Goal: Task Accomplishment & Management: Use online tool/utility

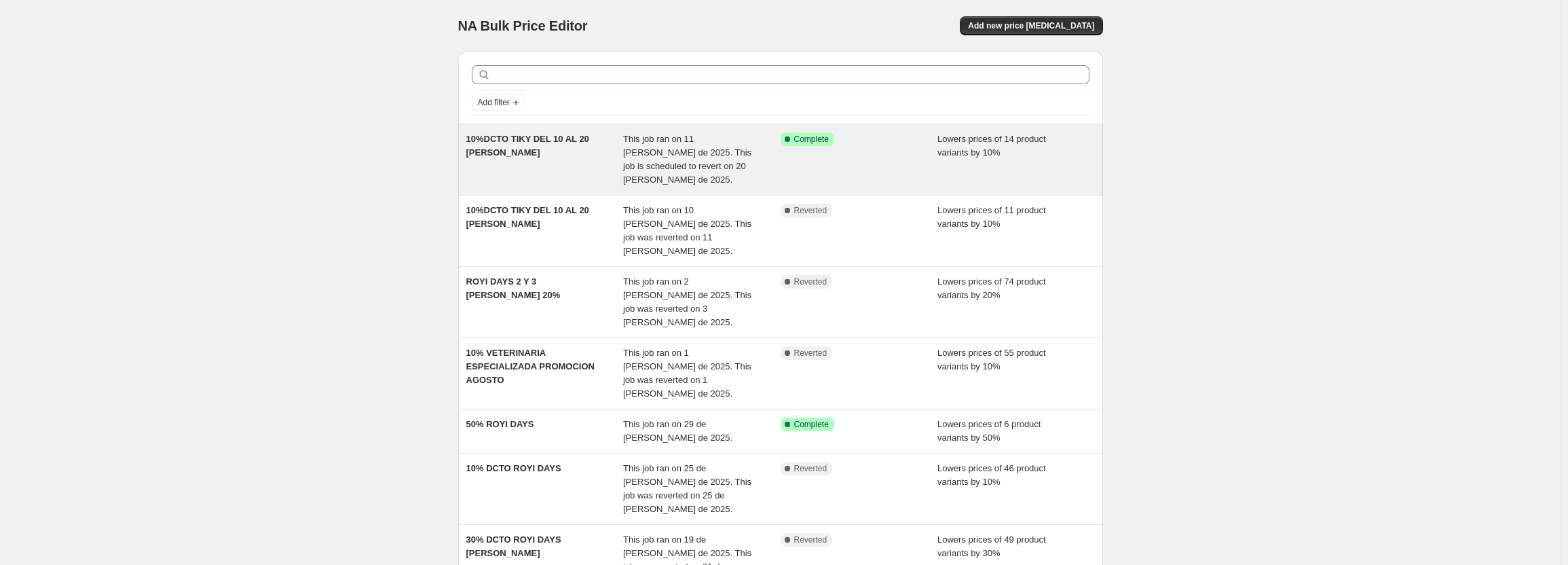
drag, startPoint x: 771, startPoint y: 155, endPoint x: 762, endPoint y: 150, distance: 10.3
click at [762, 150] on div "This job ran on 11 [PERSON_NAME] de 2025. This job is scheduled to revert on 20…" at bounding box center [702, 159] width 158 height 54
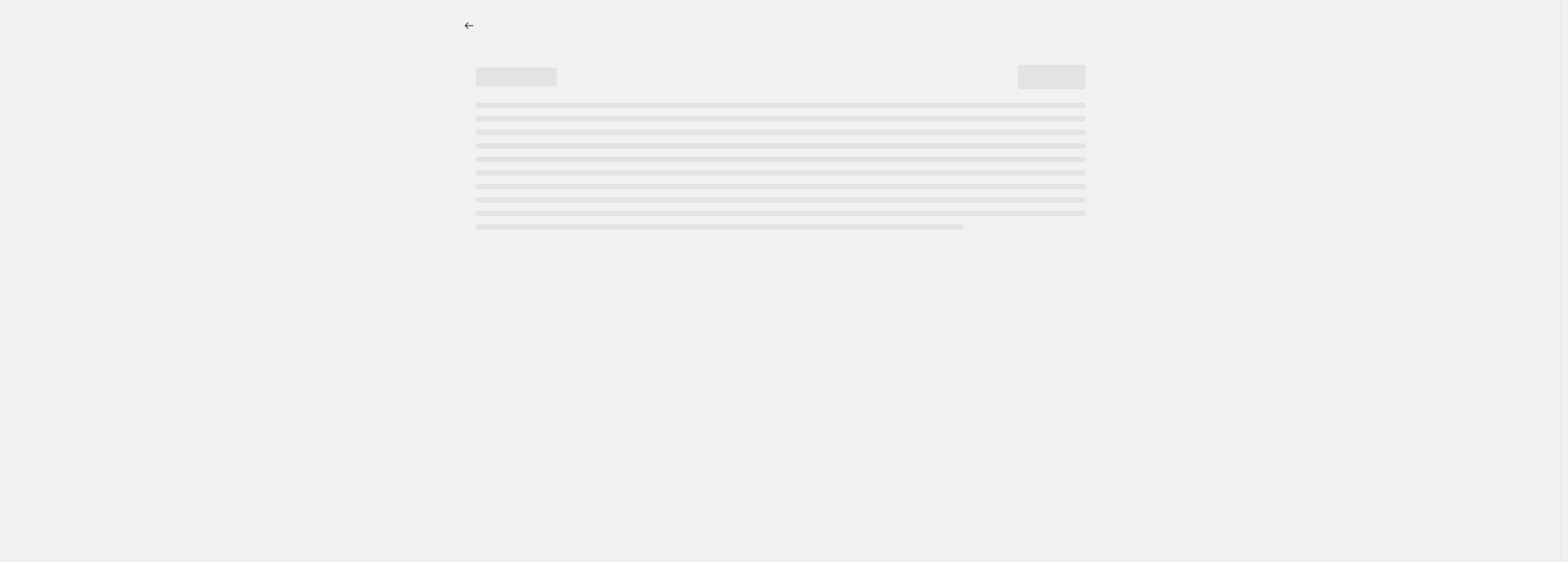
select select "percentage"
select select "pp"
select select "collection"
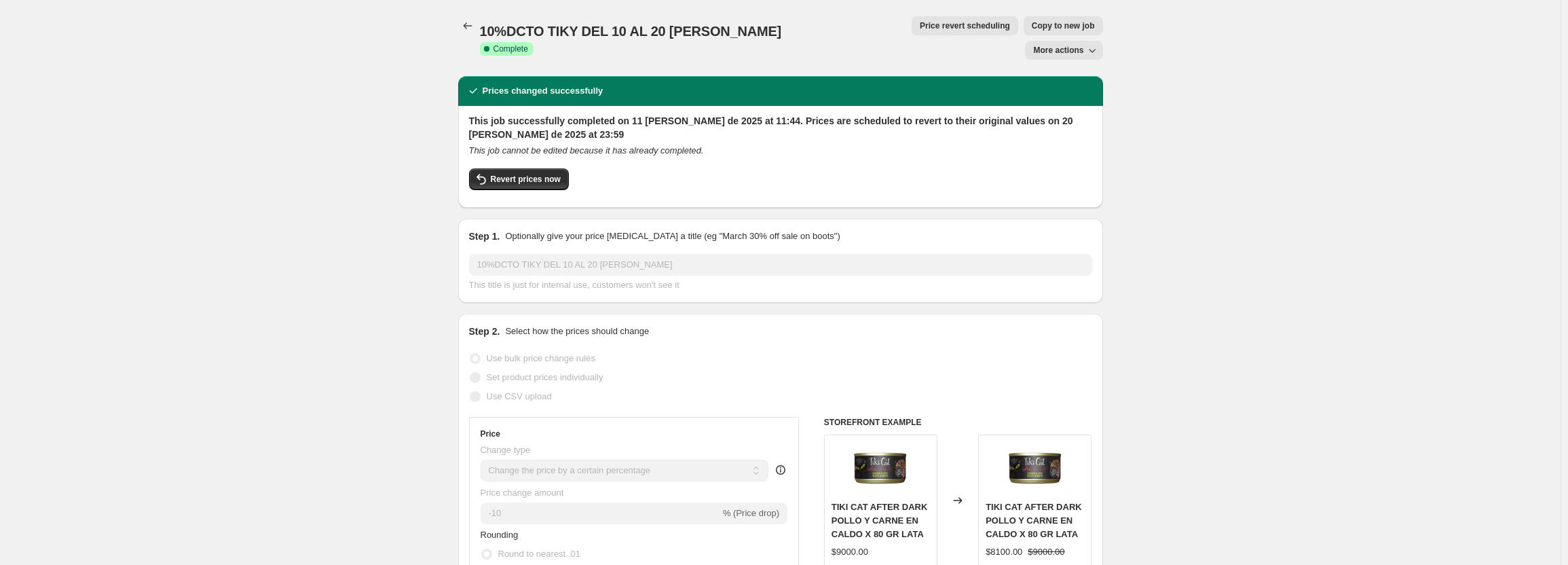
click at [1031, 30] on span "Copy to new job" at bounding box center [1063, 25] width 63 height 11
select select "percentage"
select select "pp"
select select "collection"
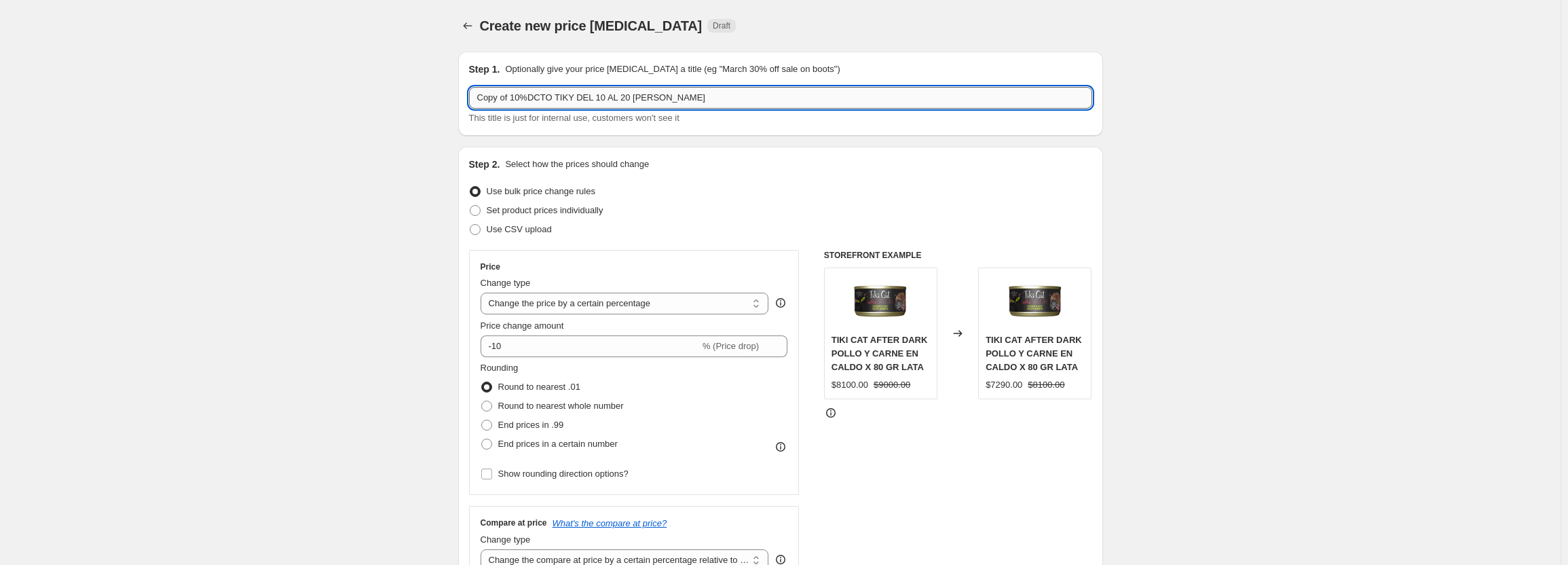
drag, startPoint x: 715, startPoint y: 99, endPoint x: 554, endPoint y: 103, distance: 161.0
click at [554, 103] on input "Copy of 10%DCTO TIKY DEL 10 AL 20 [PERSON_NAME]" at bounding box center [780, 98] width 623 height 21
click at [514, 99] on input "Copy of 10%DCTO NEXGARD" at bounding box center [780, 98] width 623 height 21
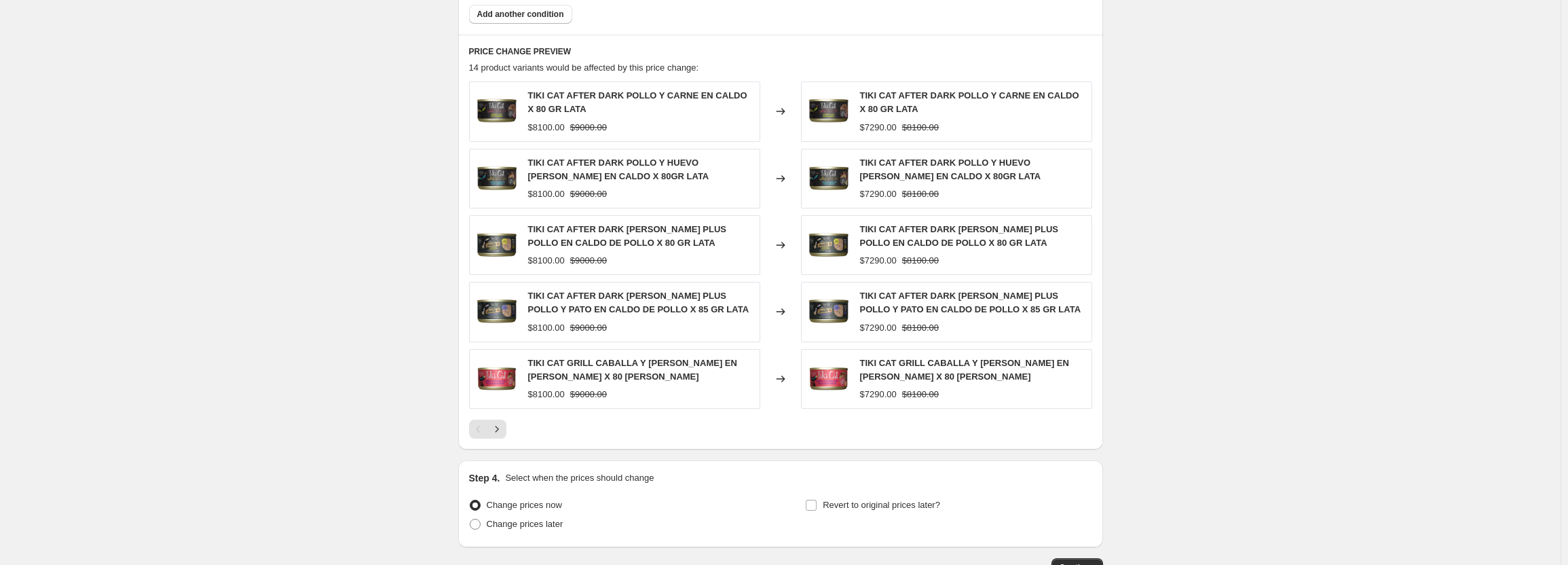
scroll to position [815, 0]
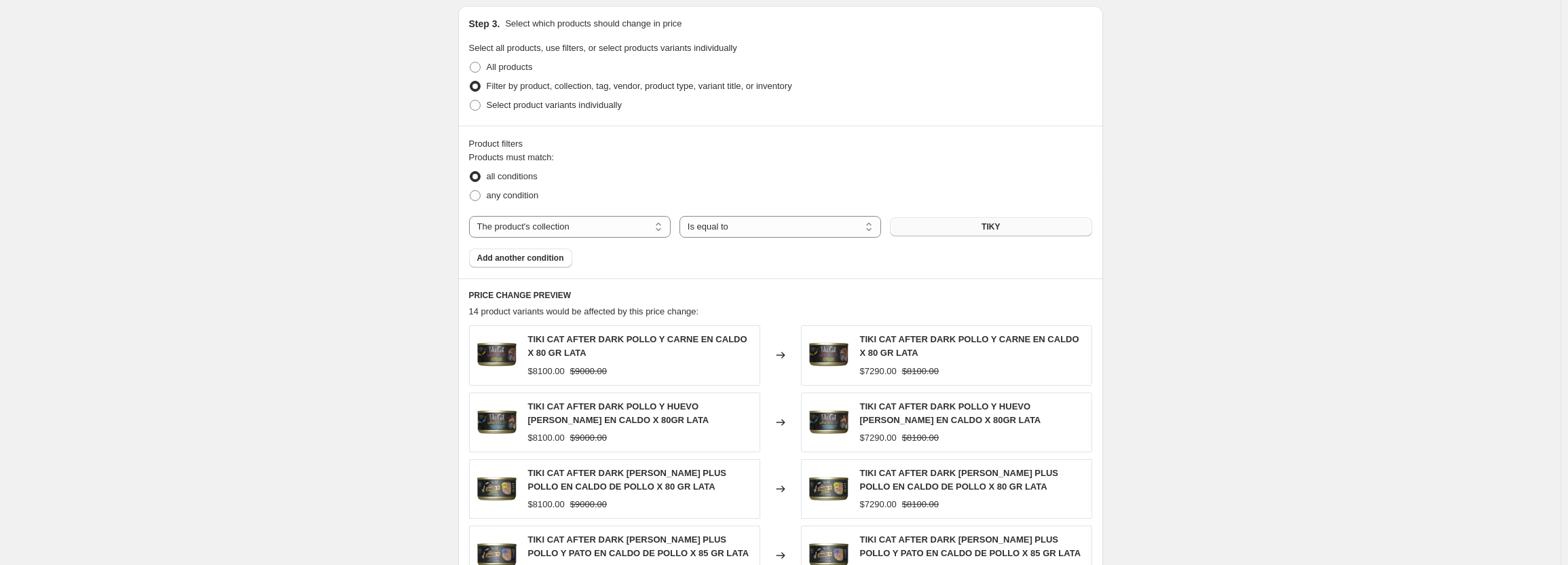
type input "10%DCTO NEXGARD"
click at [977, 223] on button "TIKY" at bounding box center [990, 227] width 202 height 19
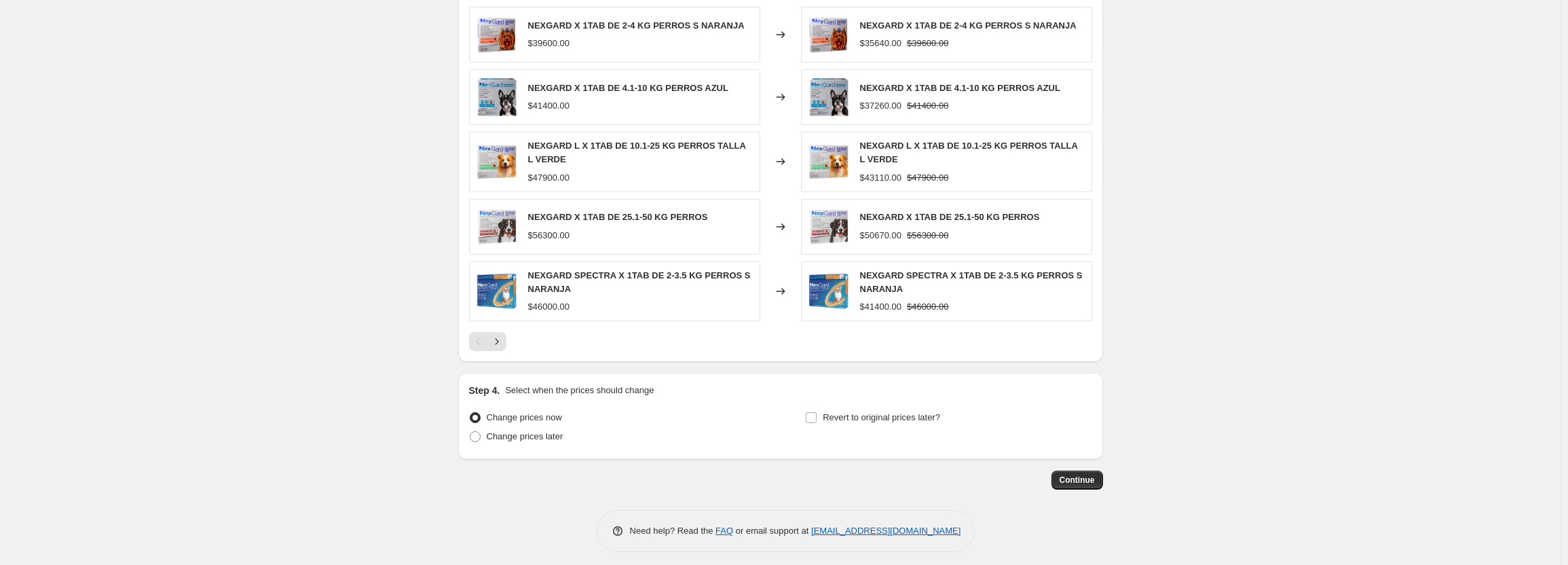
scroll to position [1141, 0]
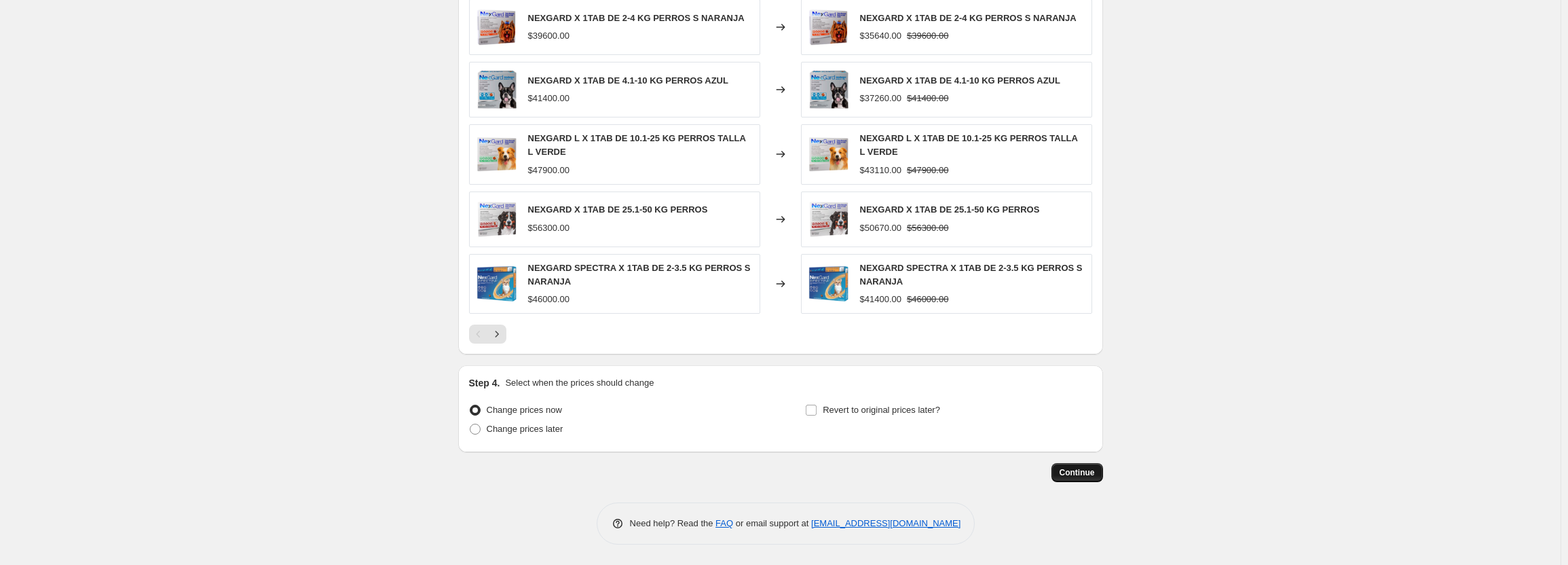
click at [1077, 474] on span "Continue" at bounding box center [1077, 472] width 35 height 11
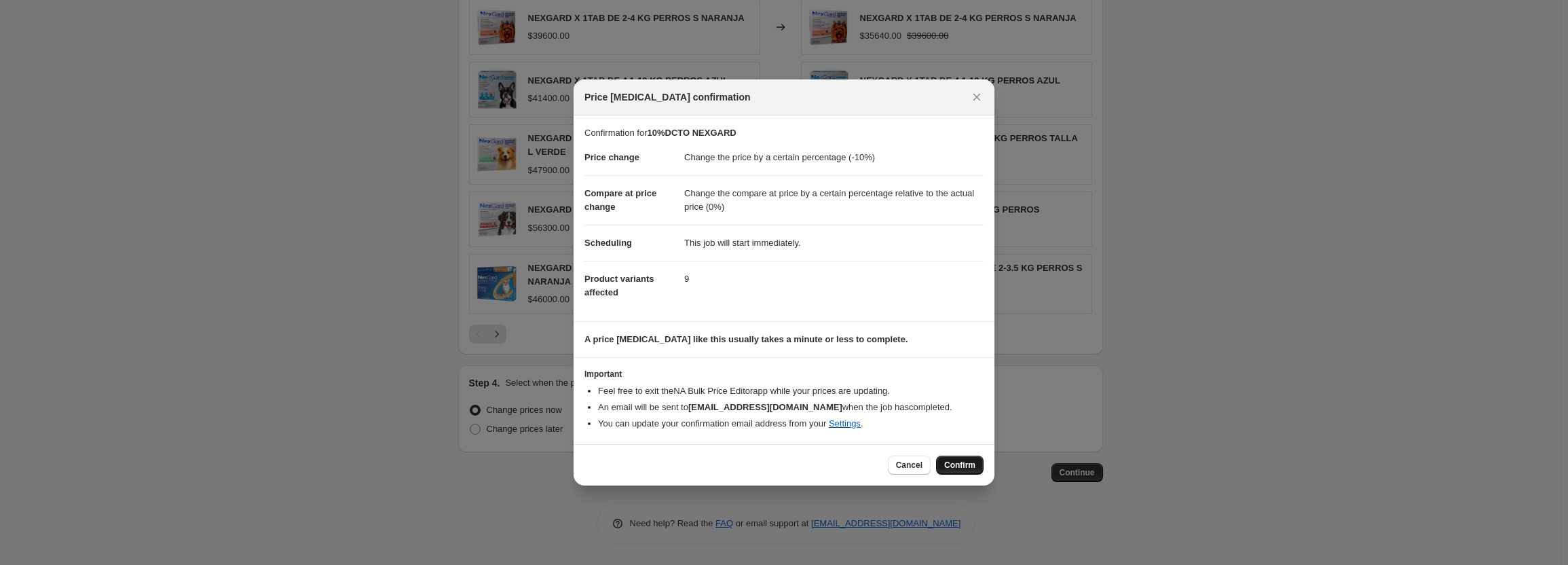
click at [973, 469] on span "Confirm" at bounding box center [960, 465] width 31 height 11
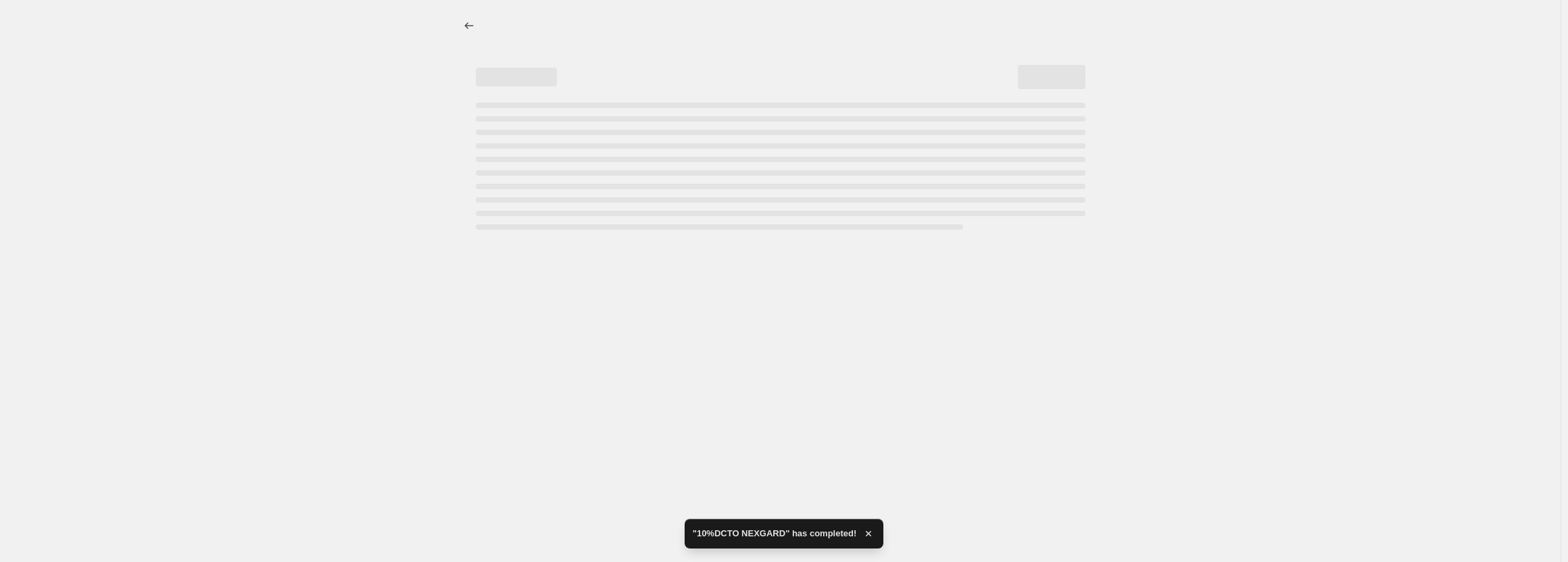
select select "percentage"
select select "pp"
select select "collection"
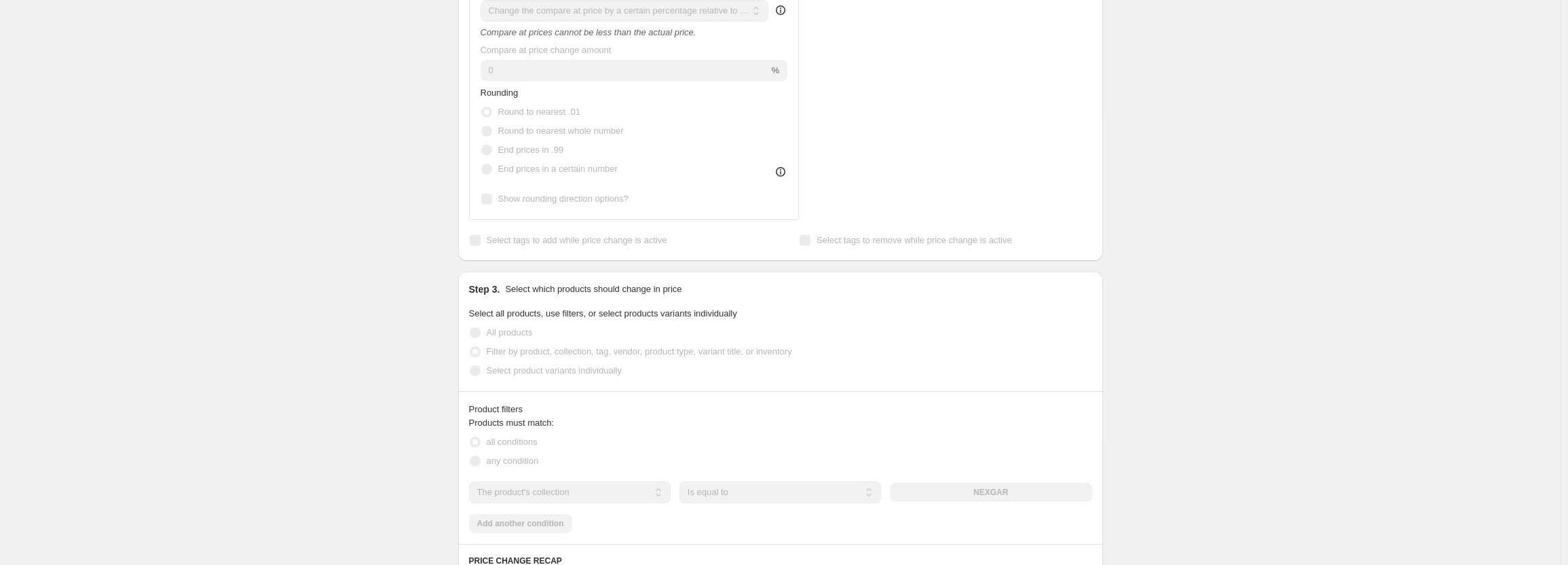
scroll to position [679, 0]
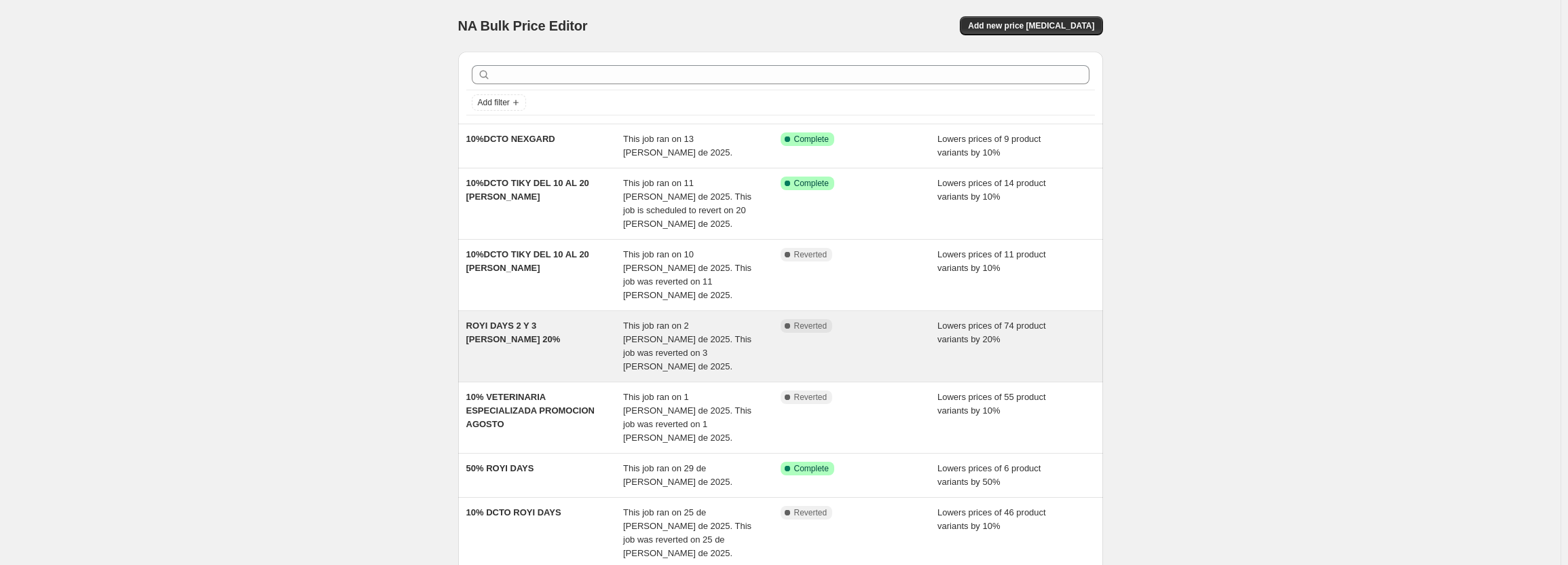
click at [732, 320] on span "This job ran on 2 de agosto de 2025. This job was reverted on 3 de agosto de 20…" at bounding box center [687, 346] width 128 height 51
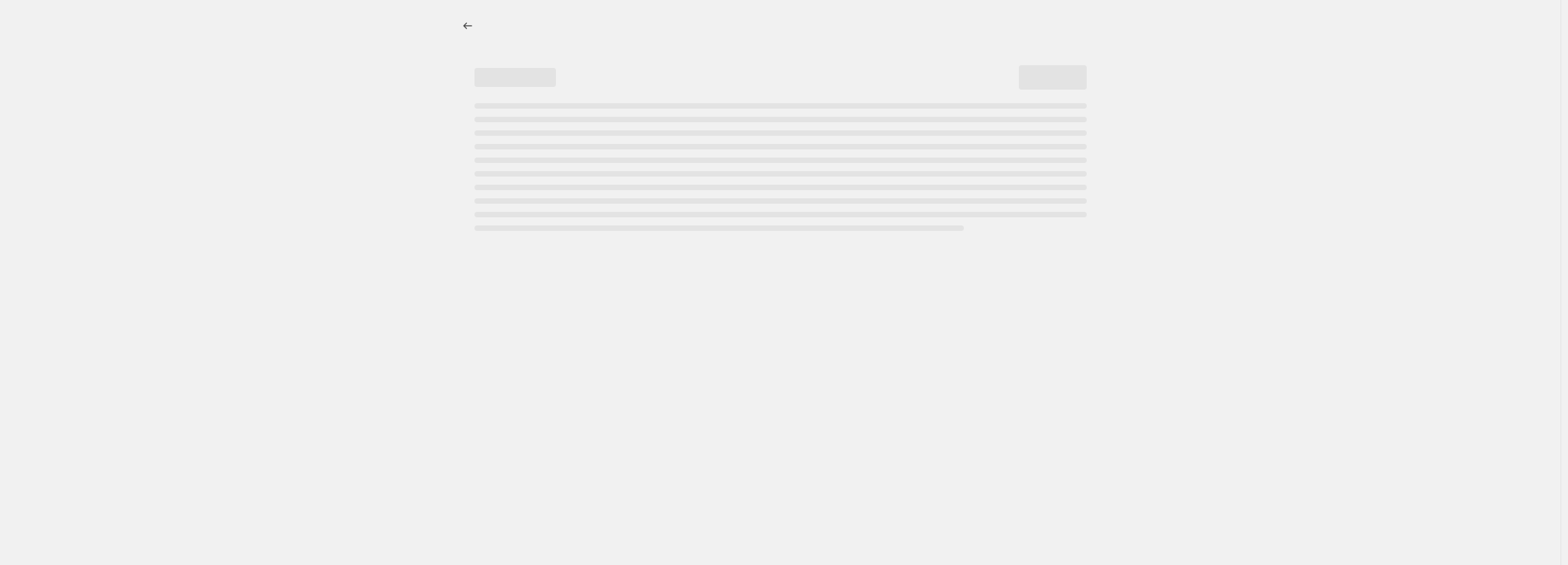
select select "percentage"
select select "pp"
select select "collection"
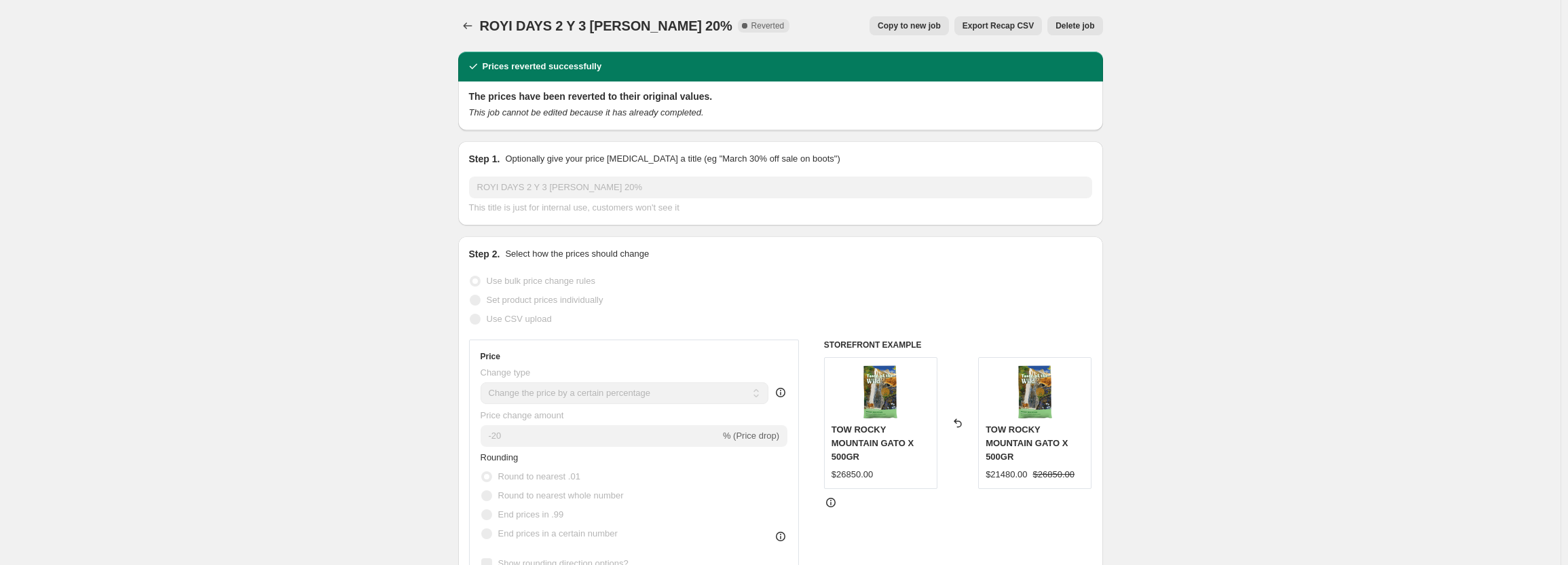
click at [982, 30] on span "Export Recap CSV" at bounding box center [998, 25] width 71 height 11
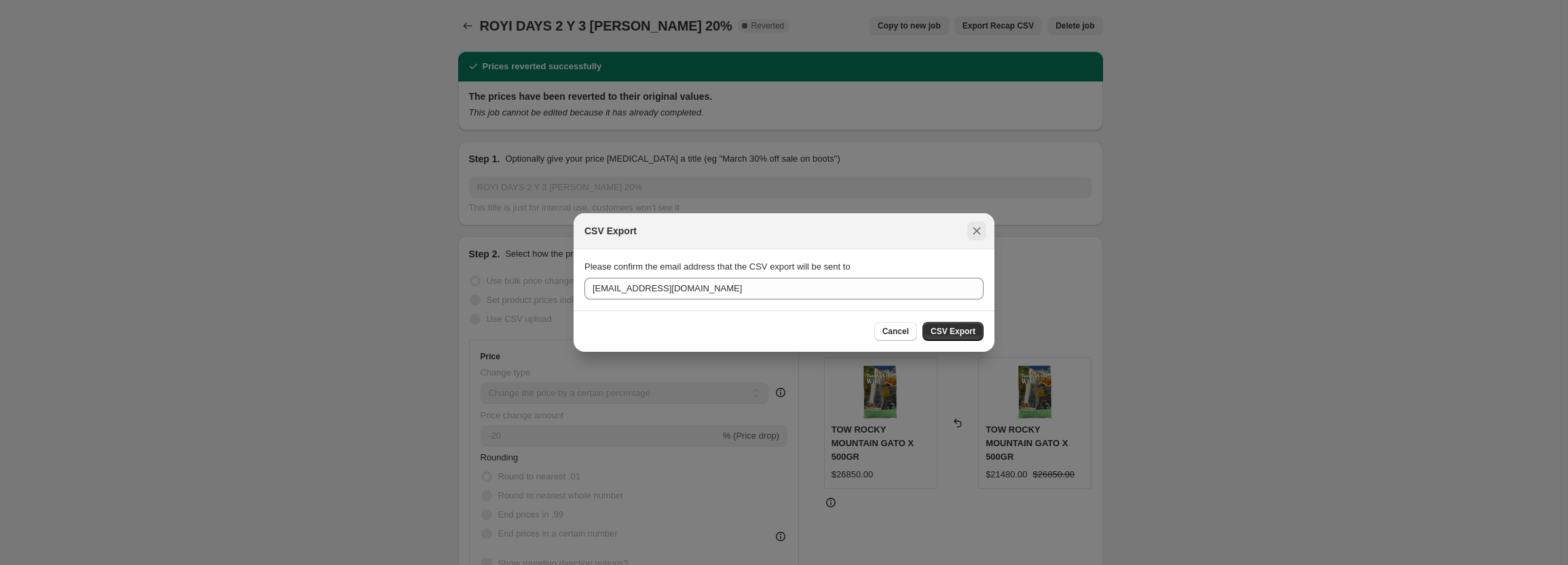
click at [973, 230] on icon "Close" at bounding box center [976, 231] width 14 height 14
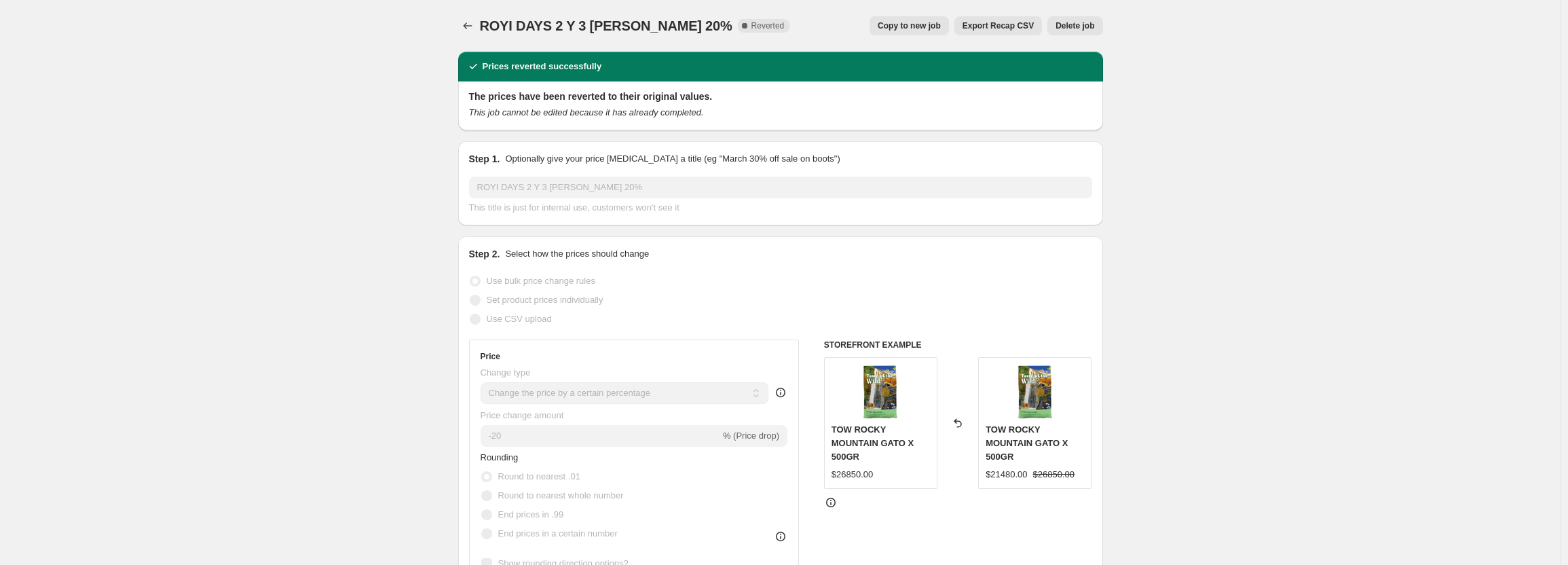
click at [926, 29] on span "Copy to new job" at bounding box center [908, 25] width 63 height 11
select select "percentage"
select select "pp"
select select "collection"
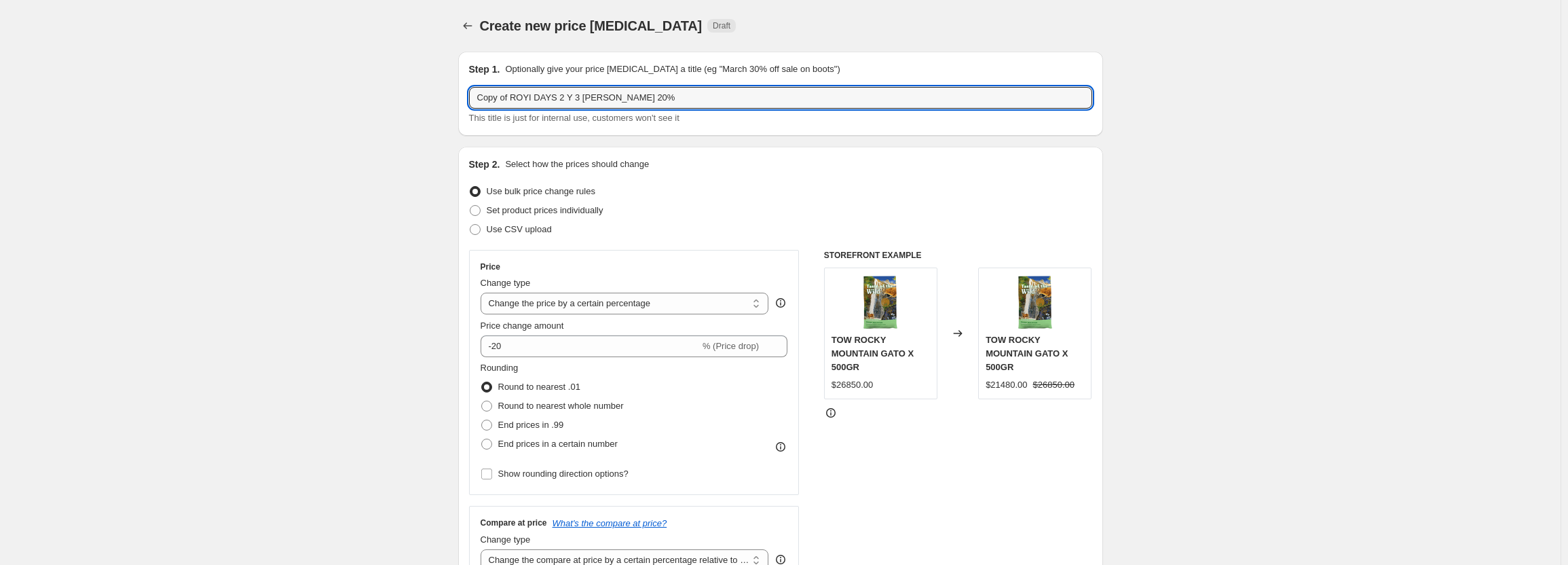
drag, startPoint x: 627, startPoint y: 100, endPoint x: 470, endPoint y: 101, distance: 157.0
click at [470, 101] on div "Step 1. Optionally give your price change job a title (eg "March 30% off sale o…" at bounding box center [780, 94] width 645 height 85
click at [555, 101] on input "20%" at bounding box center [780, 98] width 623 height 21
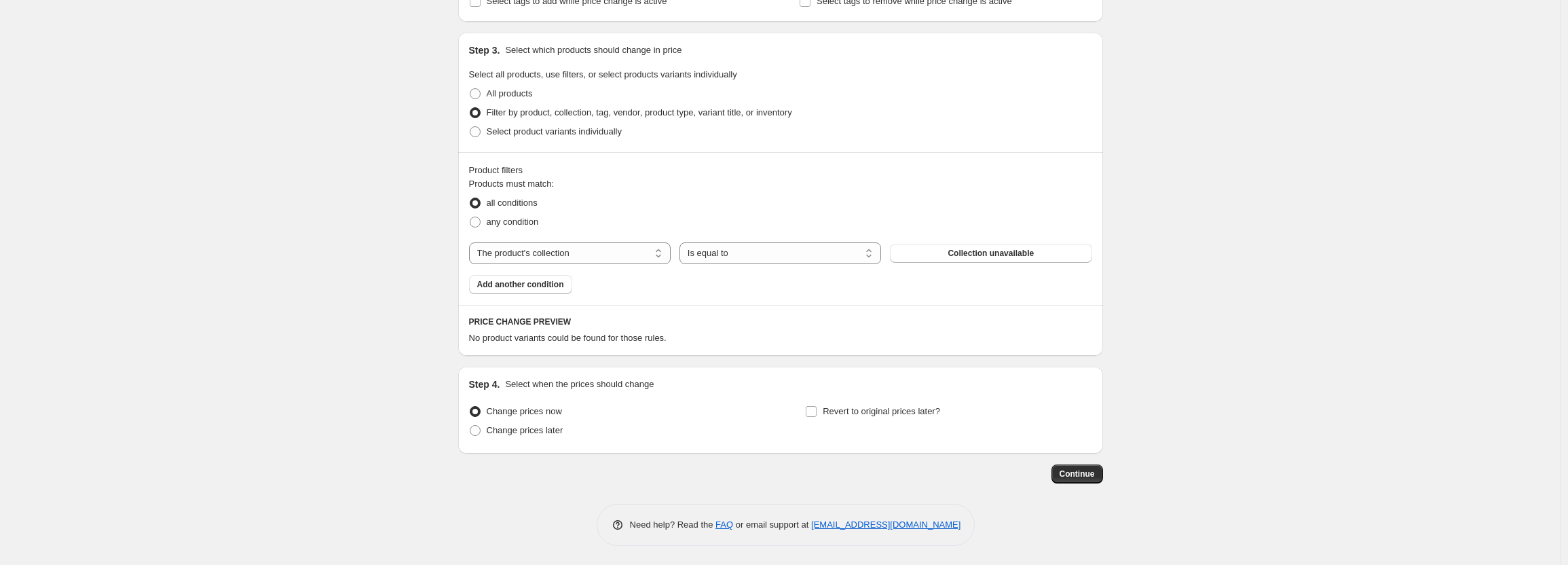
scroll to position [791, 0]
type input "20% BRAVECTO"
click at [1077, 470] on span "Continue" at bounding box center [1077, 472] width 35 height 11
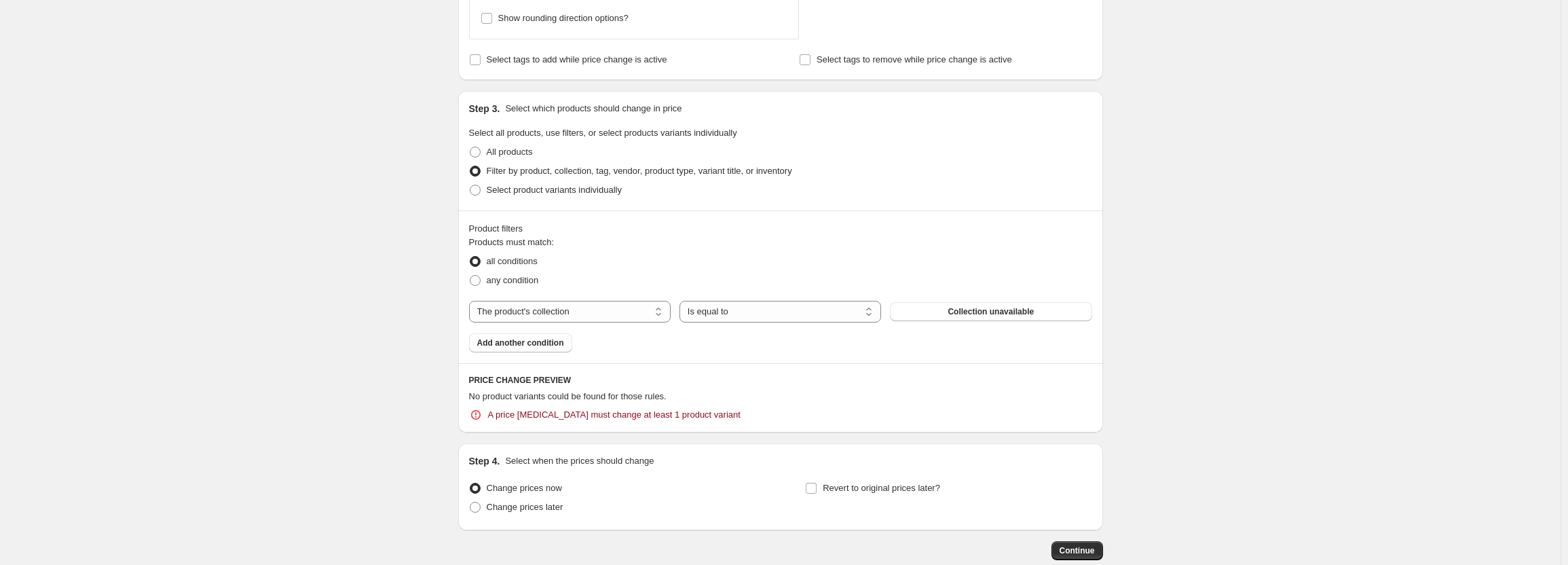
scroll to position [885, 0]
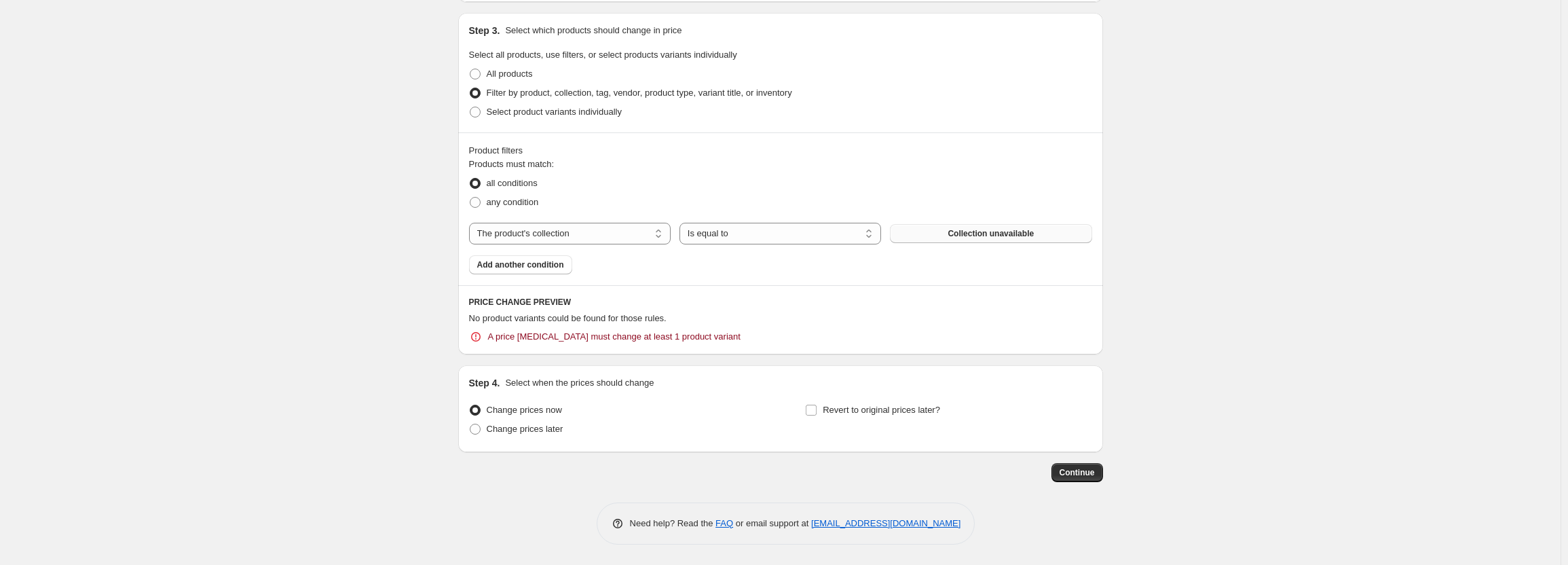
click at [951, 234] on button "Collection unavailable" at bounding box center [990, 233] width 202 height 19
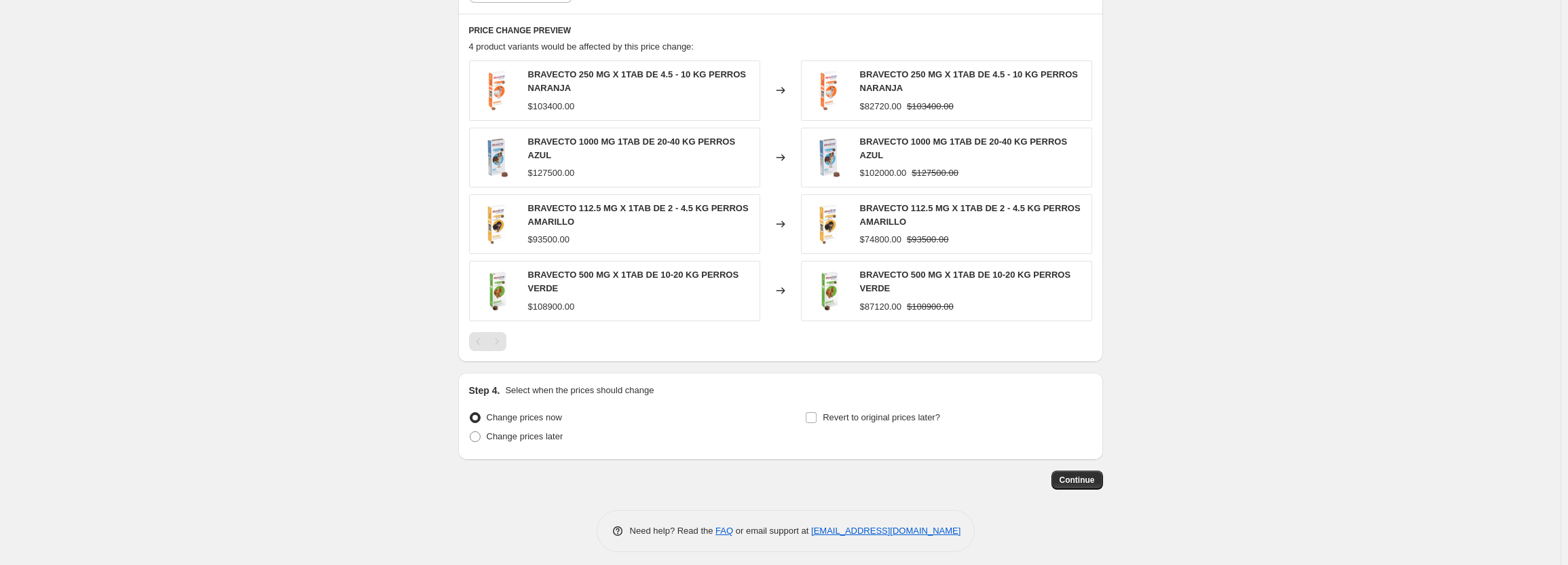
scroll to position [1081, 0]
click at [1078, 475] on span "Continue" at bounding box center [1077, 479] width 35 height 11
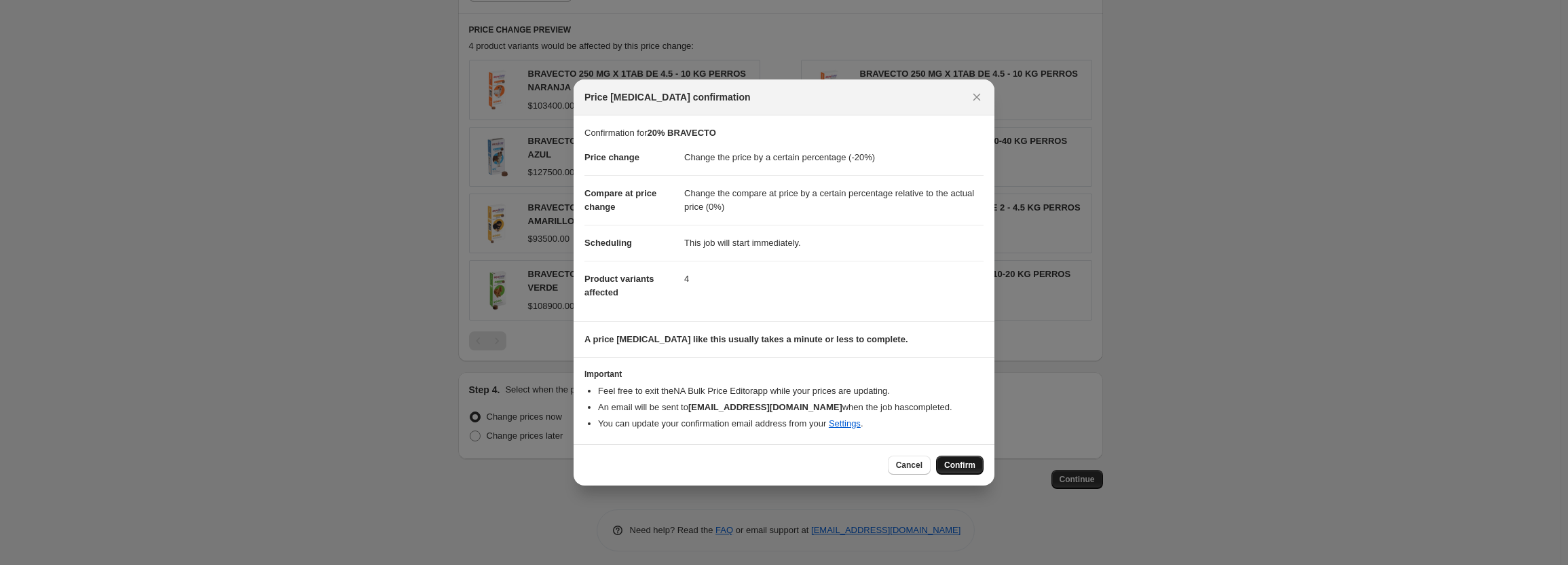
click at [971, 471] on button "Confirm" at bounding box center [960, 465] width 48 height 19
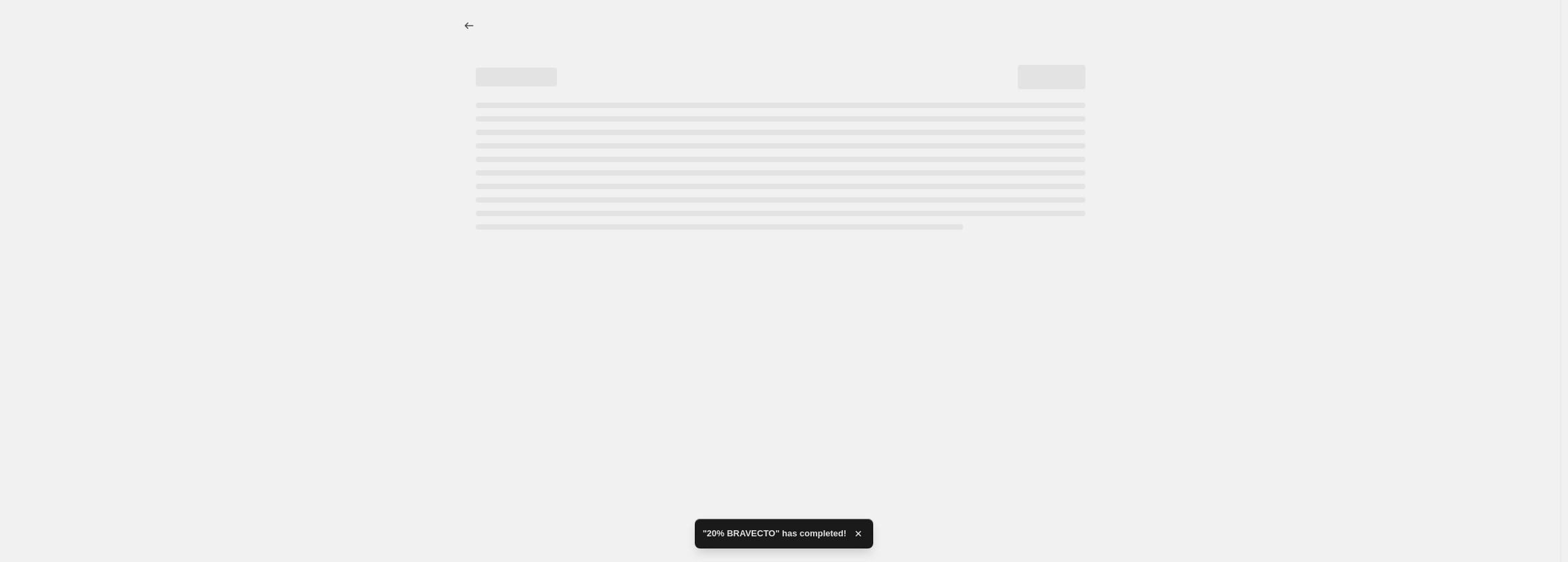
select select "percentage"
select select "pp"
select select "collection"
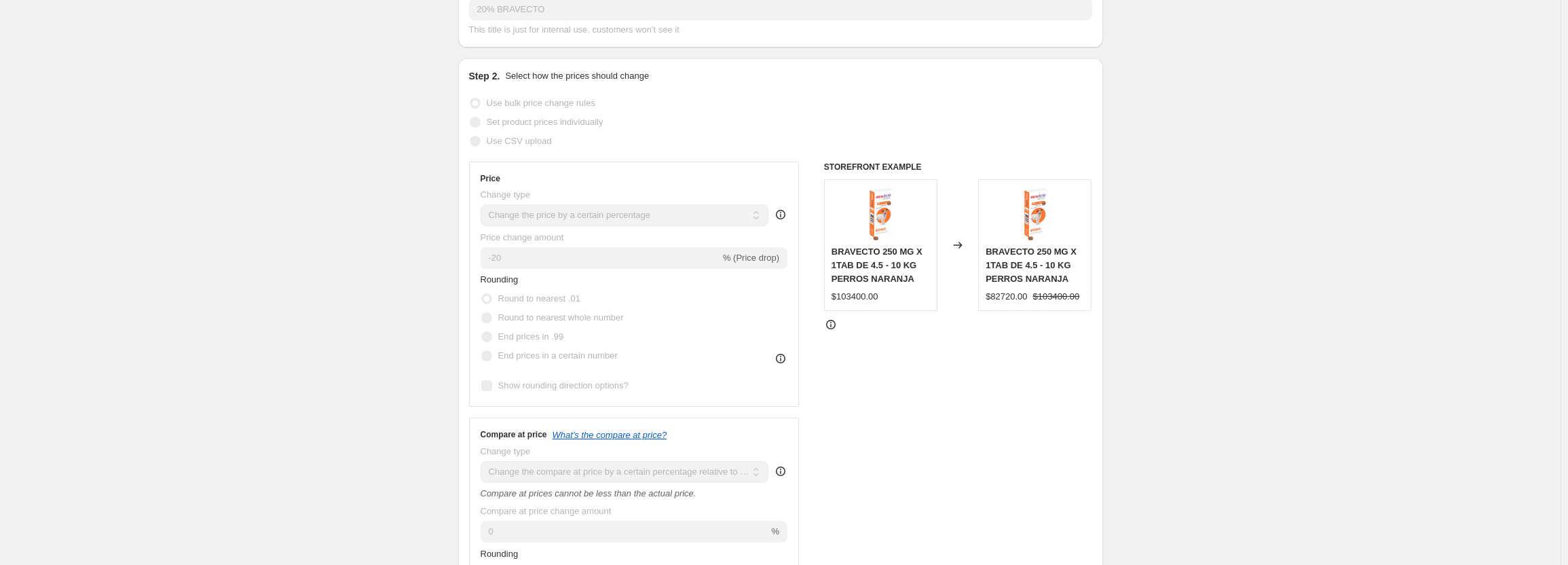
scroll to position [204, 0]
